Goal: Contribute content

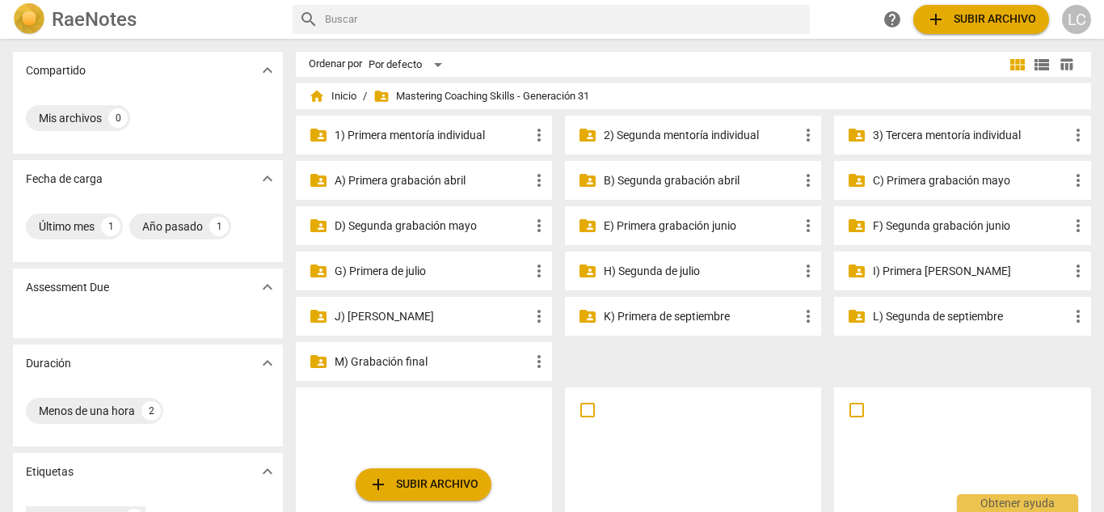
click at [674, 230] on p "E) Primera grabación junio" at bounding box center [701, 225] width 195 height 17
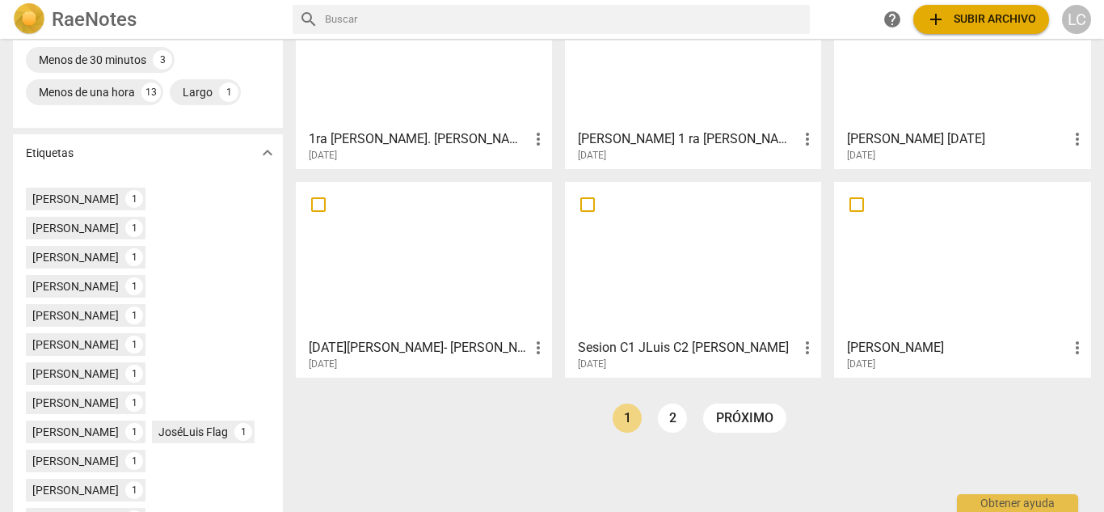
scroll to position [498, 0]
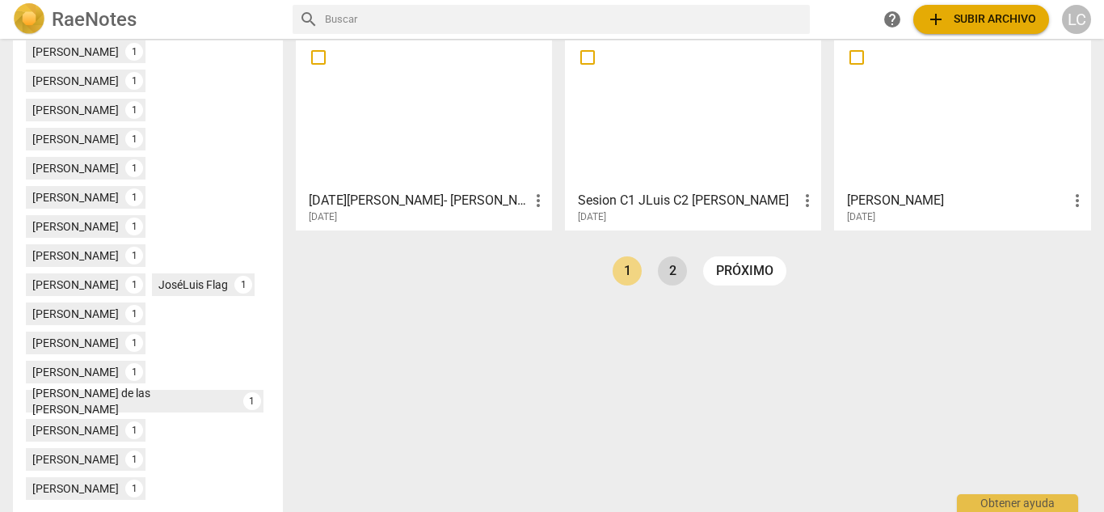
click at [670, 262] on link "2" at bounding box center [672, 270] width 29 height 29
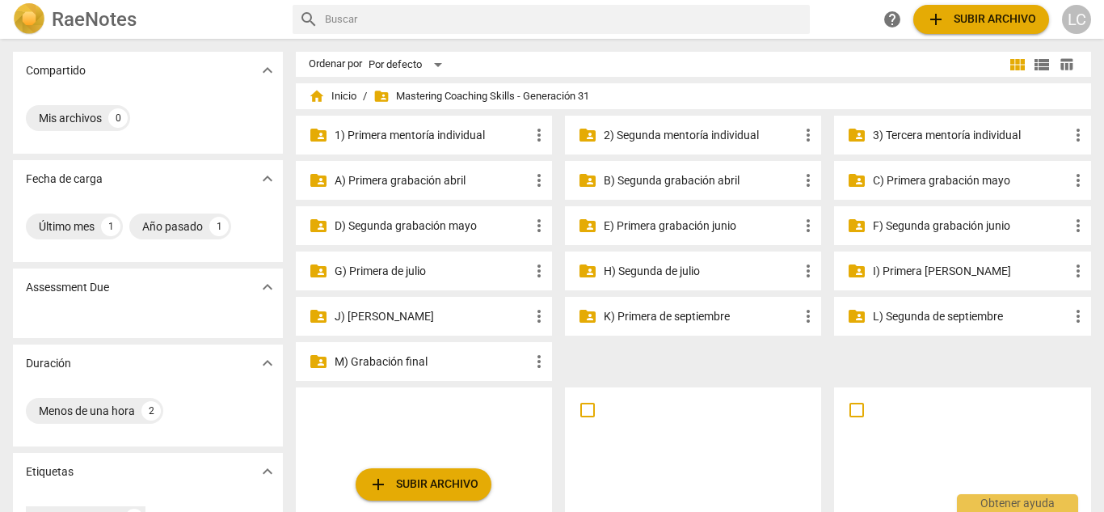
click at [933, 225] on p "F) Segunda grabación junio" at bounding box center [970, 225] width 195 height 17
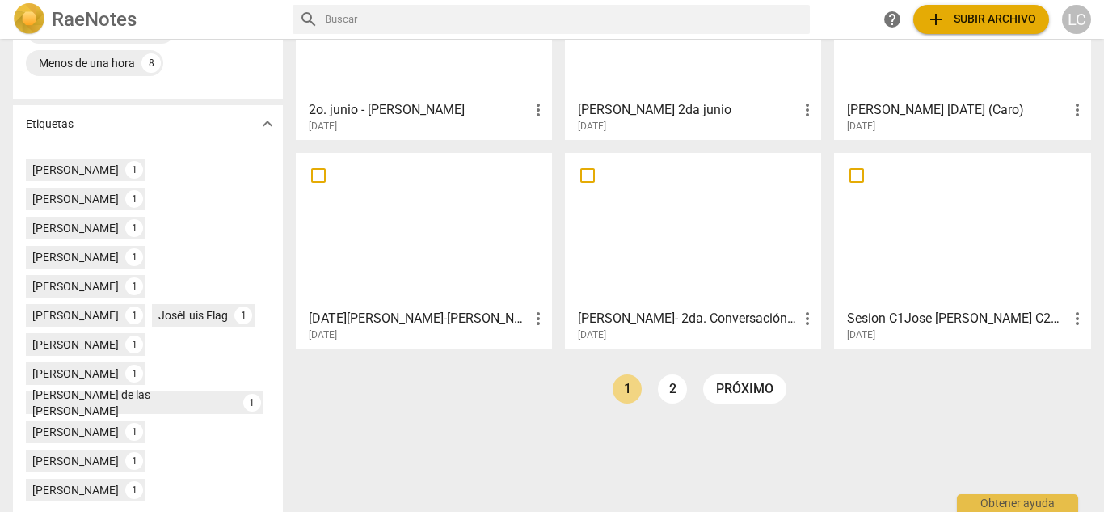
scroll to position [381, 0]
click at [680, 386] on link "2" at bounding box center [672, 387] width 29 height 29
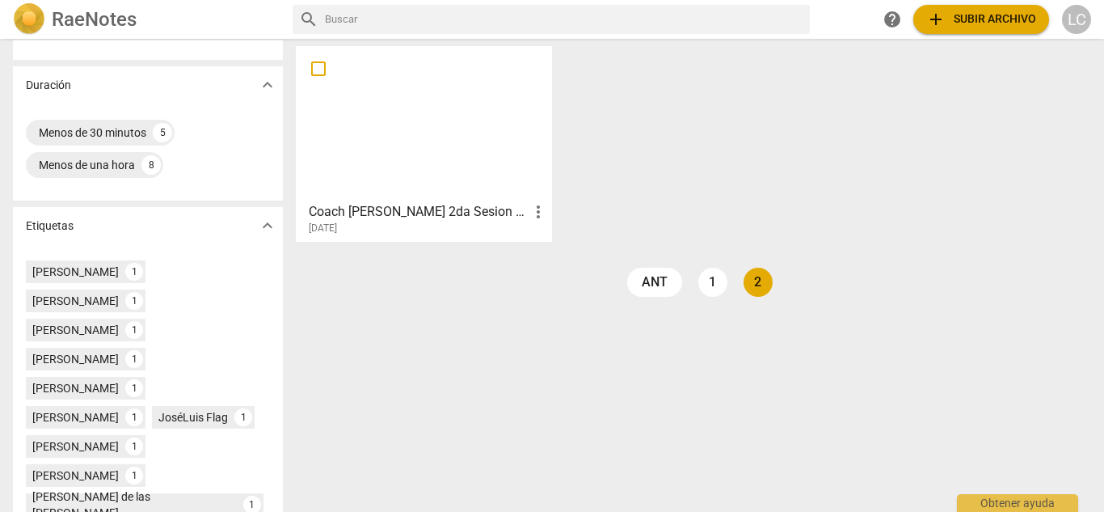
scroll to position [284, 0]
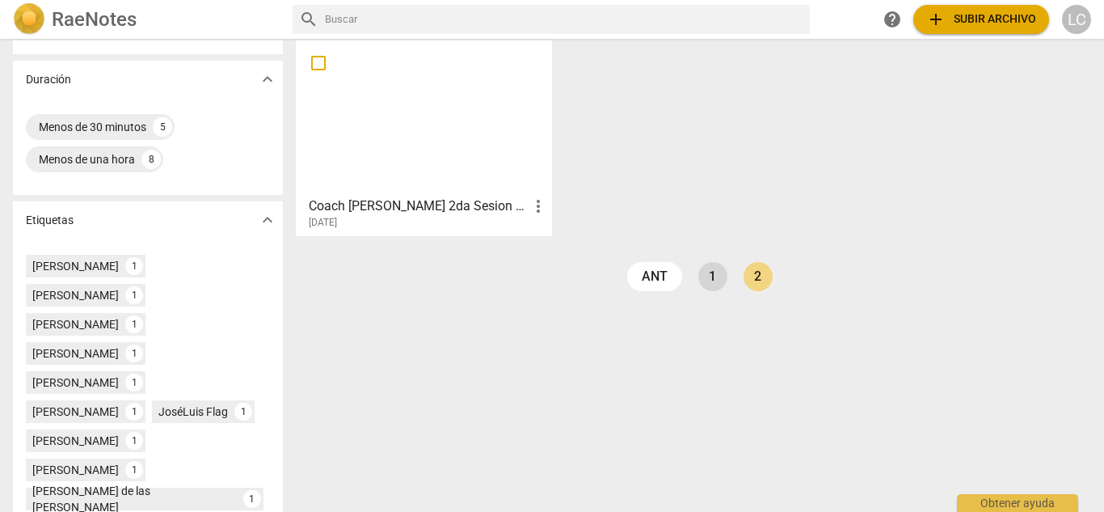
click at [711, 281] on link "1" at bounding box center [712, 276] width 29 height 29
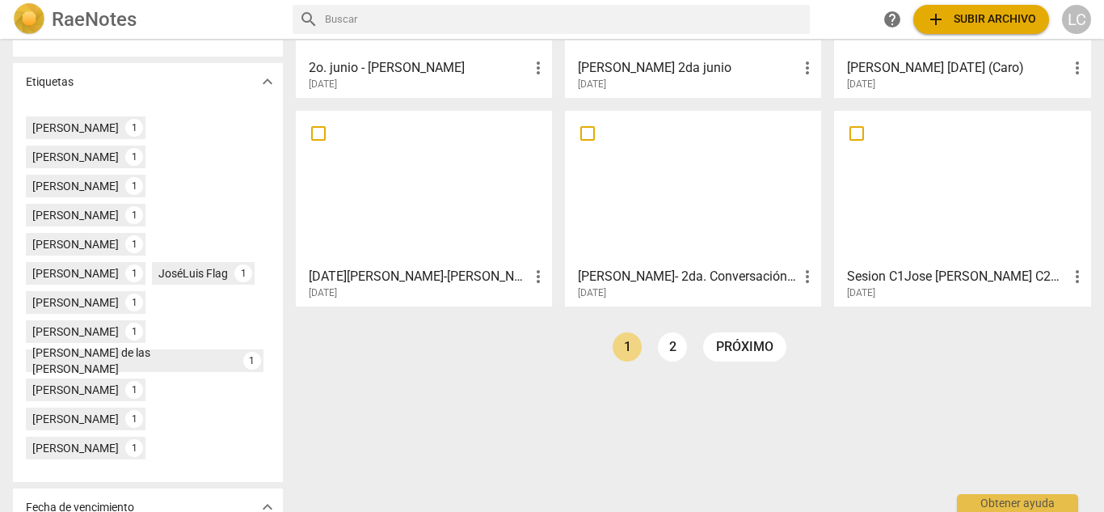
scroll to position [424, 0]
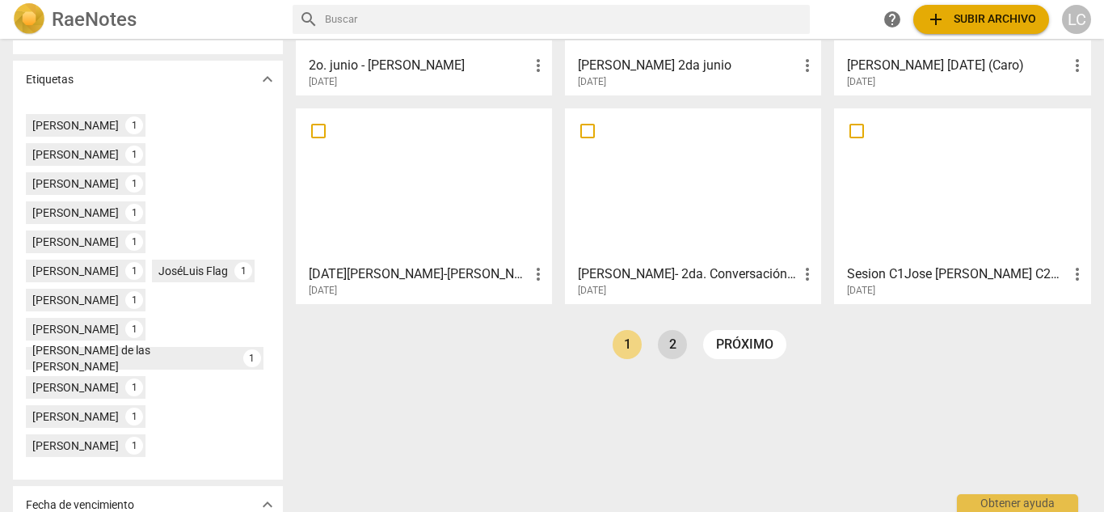
click at [661, 346] on link "2" at bounding box center [672, 344] width 29 height 29
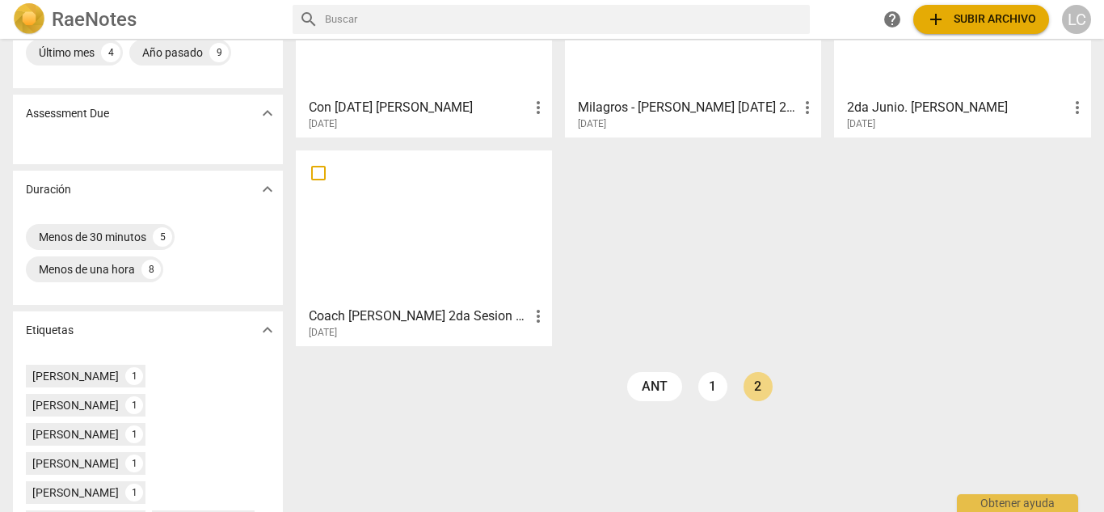
scroll to position [183, 0]
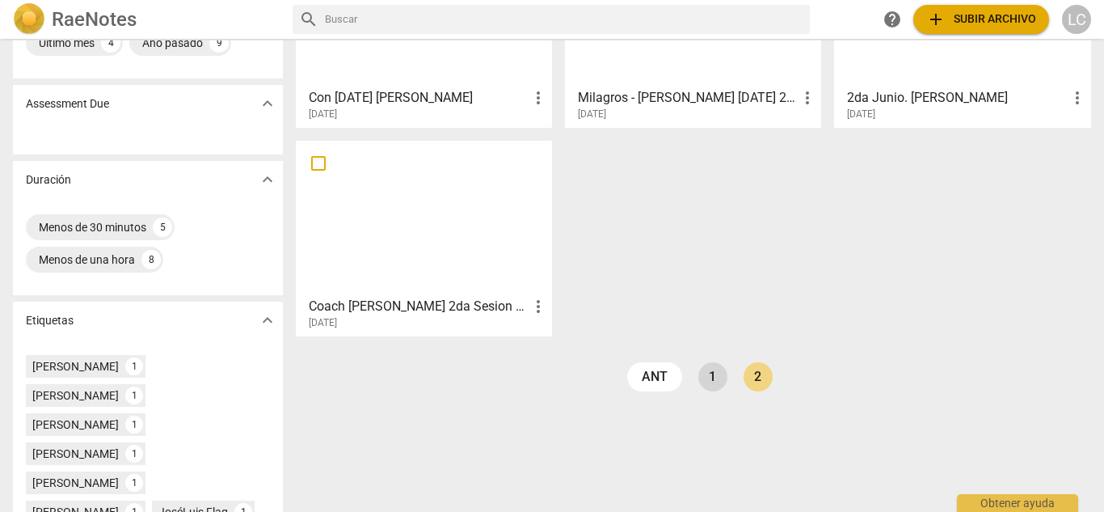
click at [708, 364] on link "1" at bounding box center [712, 376] width 29 height 29
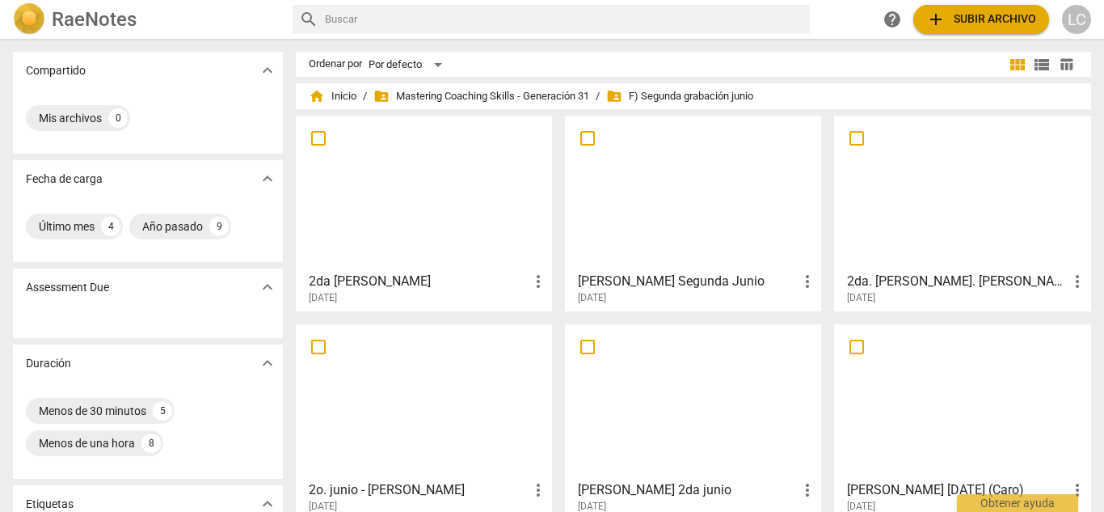
scroll to position [448, 0]
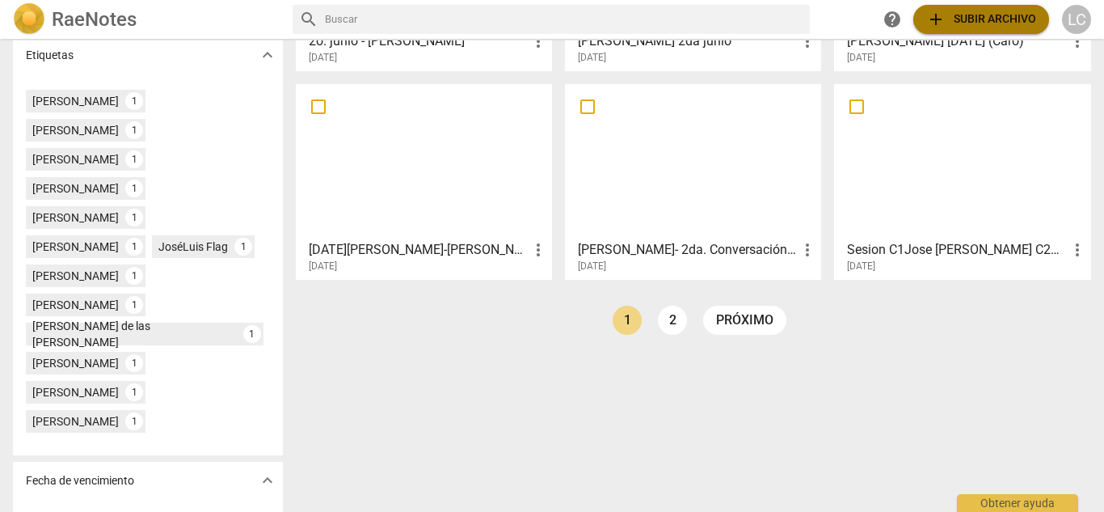
click at [964, 16] on span "add Subir archivo" at bounding box center [981, 19] width 110 height 19
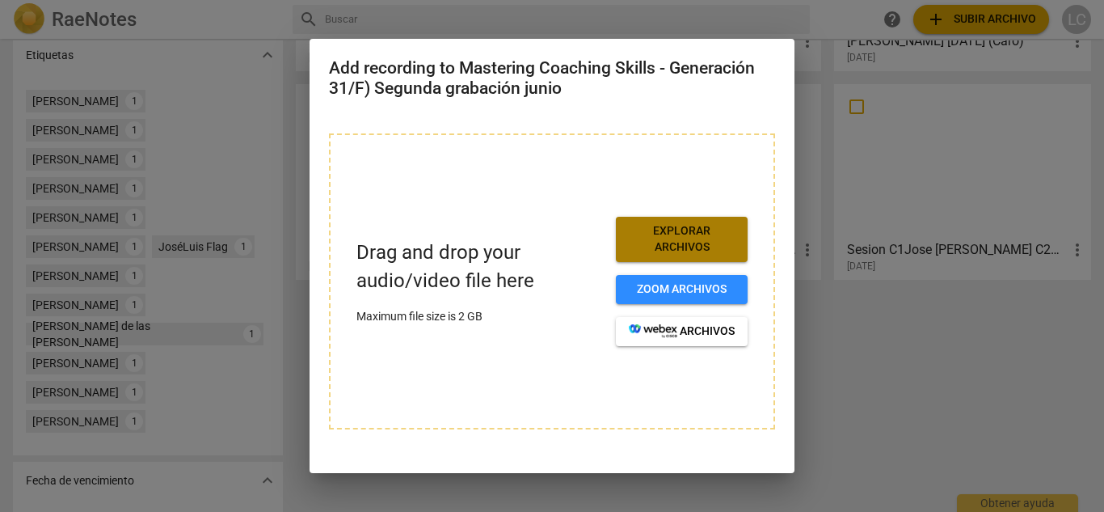
click at [680, 239] on span "Explorar archivos" at bounding box center [682, 239] width 106 height 32
click at [653, 235] on span "Explorar archivos" at bounding box center [682, 239] width 106 height 32
click at [660, 243] on span "Explorar archivos" at bounding box center [682, 239] width 106 height 32
click at [698, 243] on span "Explorar archivos" at bounding box center [682, 239] width 106 height 32
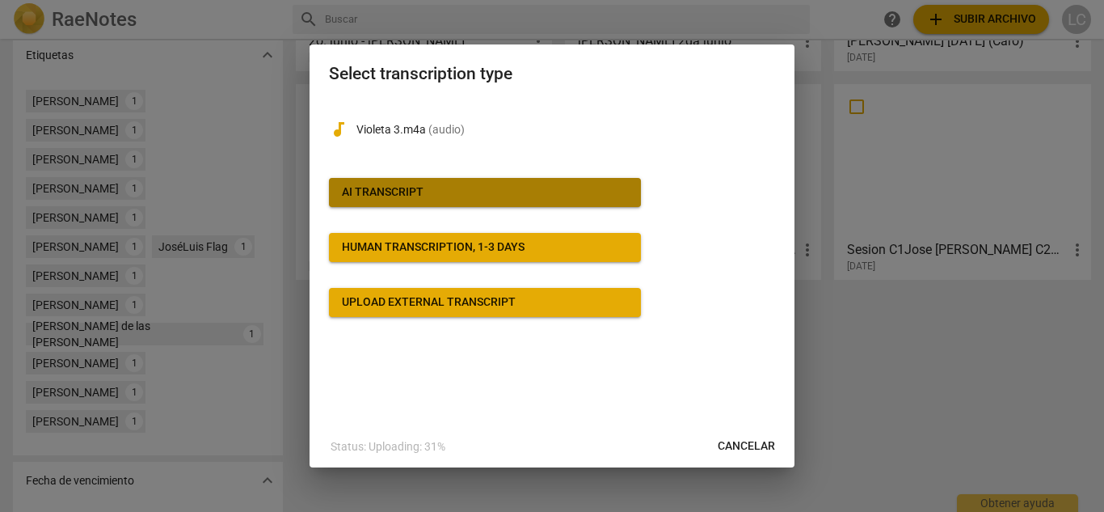
click at [471, 194] on span "AI Transcript" at bounding box center [485, 192] width 286 height 16
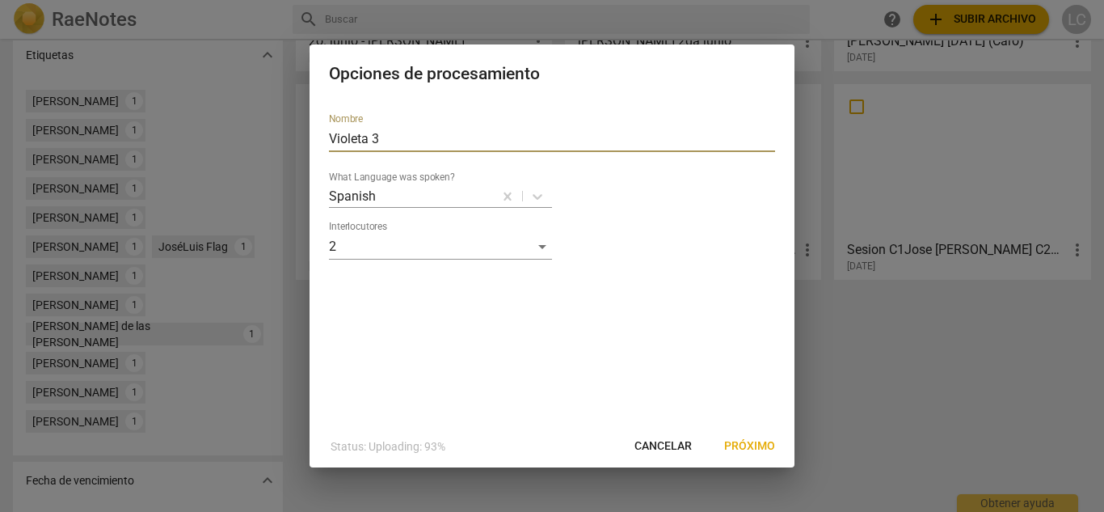
click at [397, 135] on input "Violeta 3" at bounding box center [552, 139] width 446 height 26
type input "V"
type input "[PERSON_NAME]"
click at [756, 447] on span "Próximo" at bounding box center [749, 446] width 51 height 16
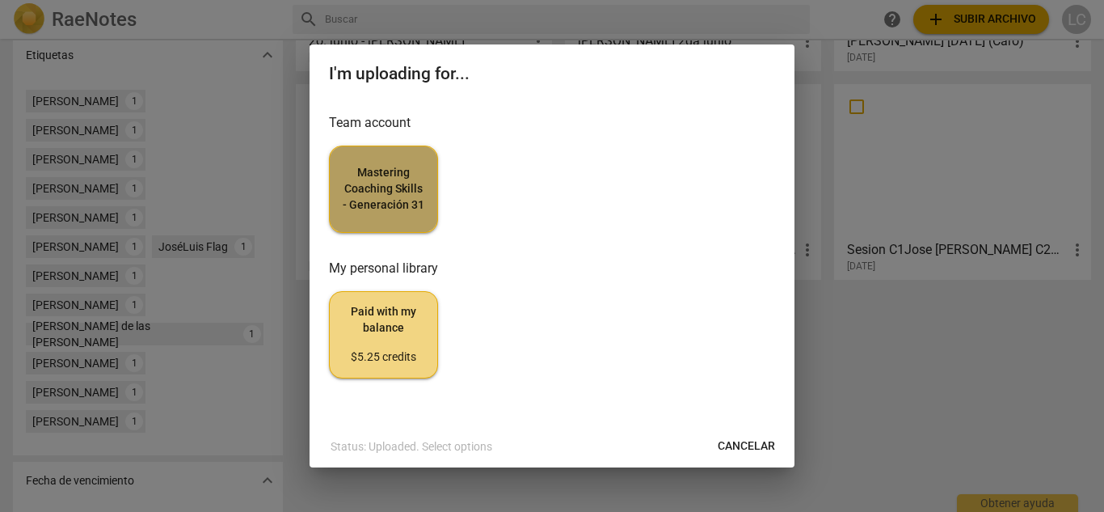
click at [420, 208] on span "Mastering Coaching Skills - Generación 31" at bounding box center [384, 189] width 82 height 48
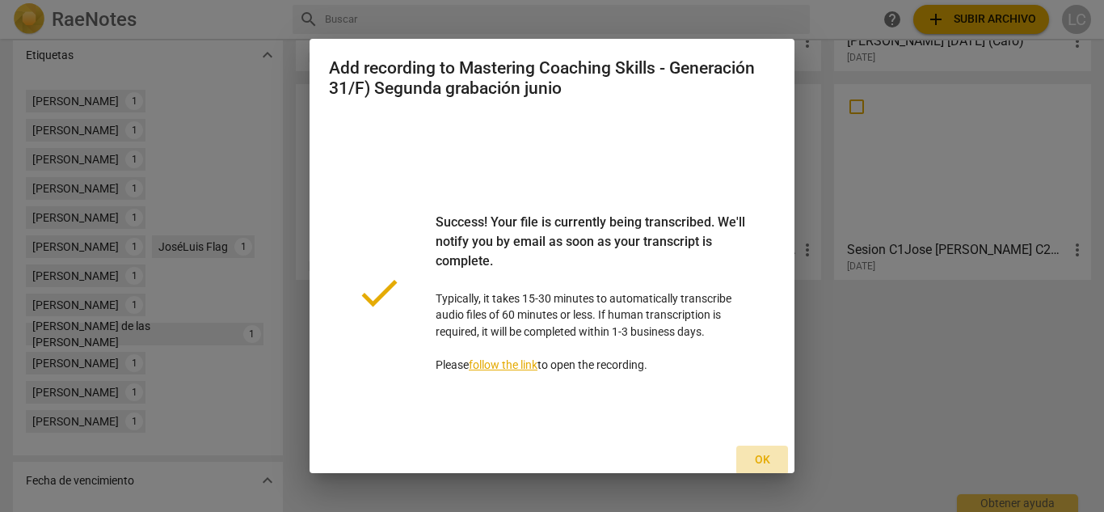
click at [756, 456] on span "Ok" at bounding box center [762, 460] width 26 height 16
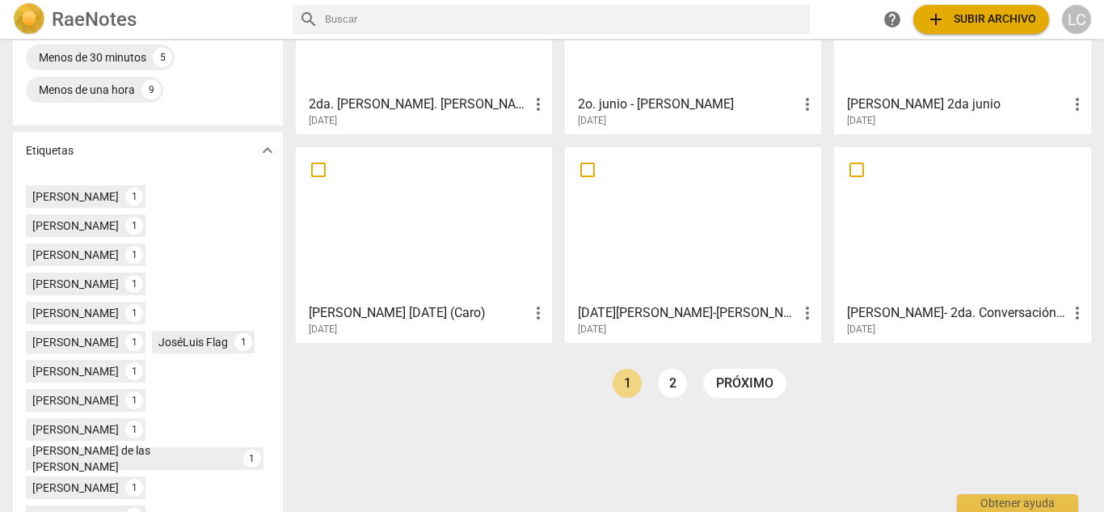
scroll to position [0, 0]
